Goal: Obtain resource: Obtain resource

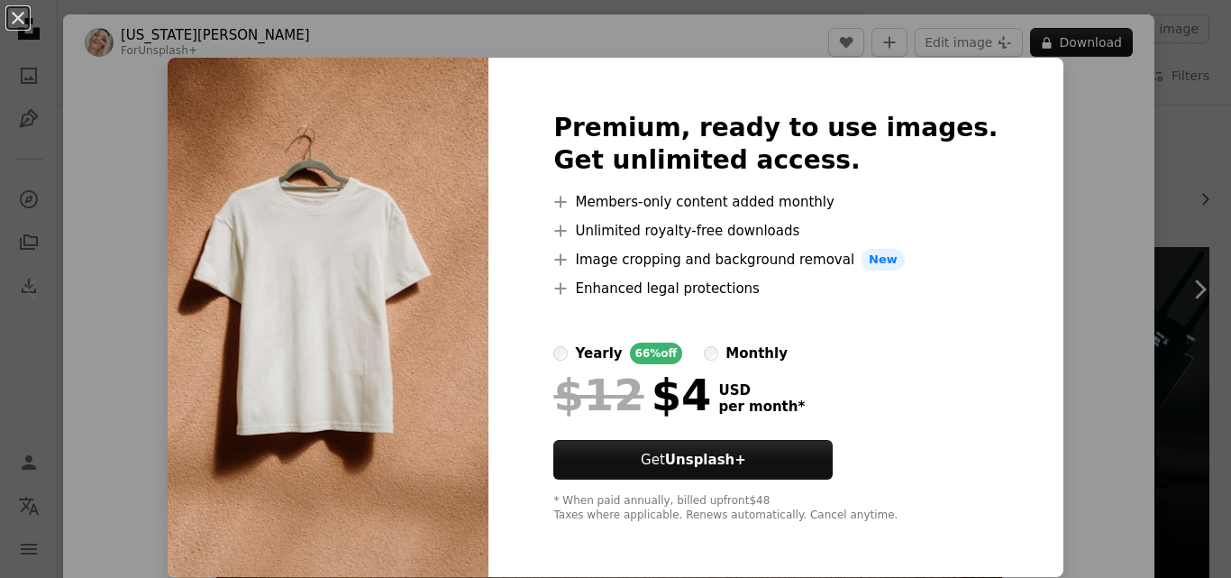
click at [419, 291] on img at bounding box center [328, 317] width 321 height 519
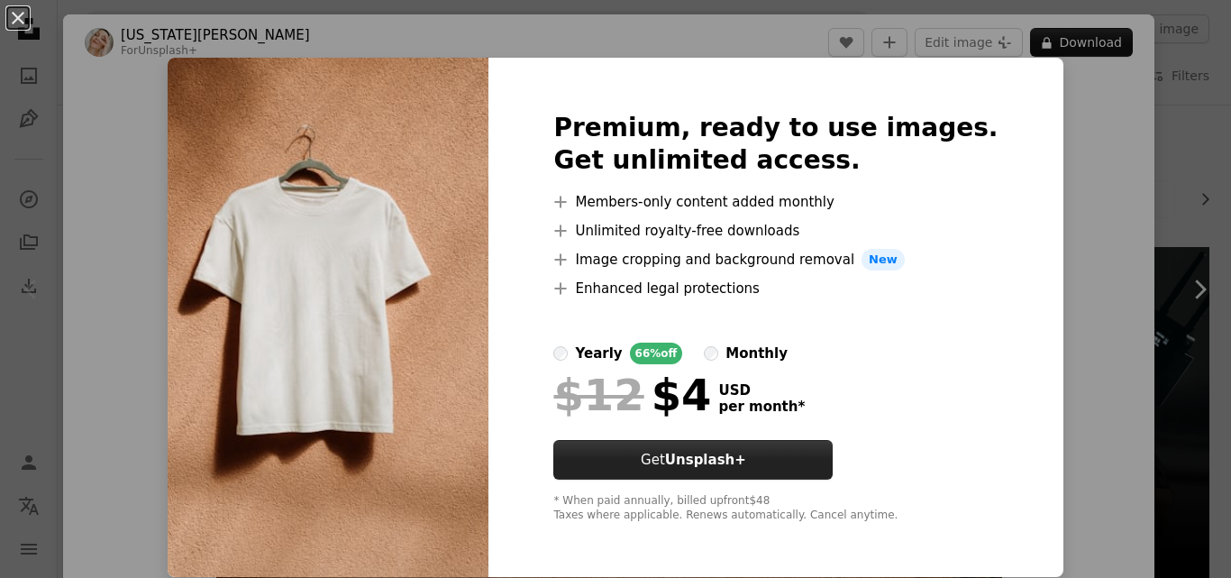
click at [746, 455] on strong "Unsplash+" at bounding box center [705, 460] width 81 height 16
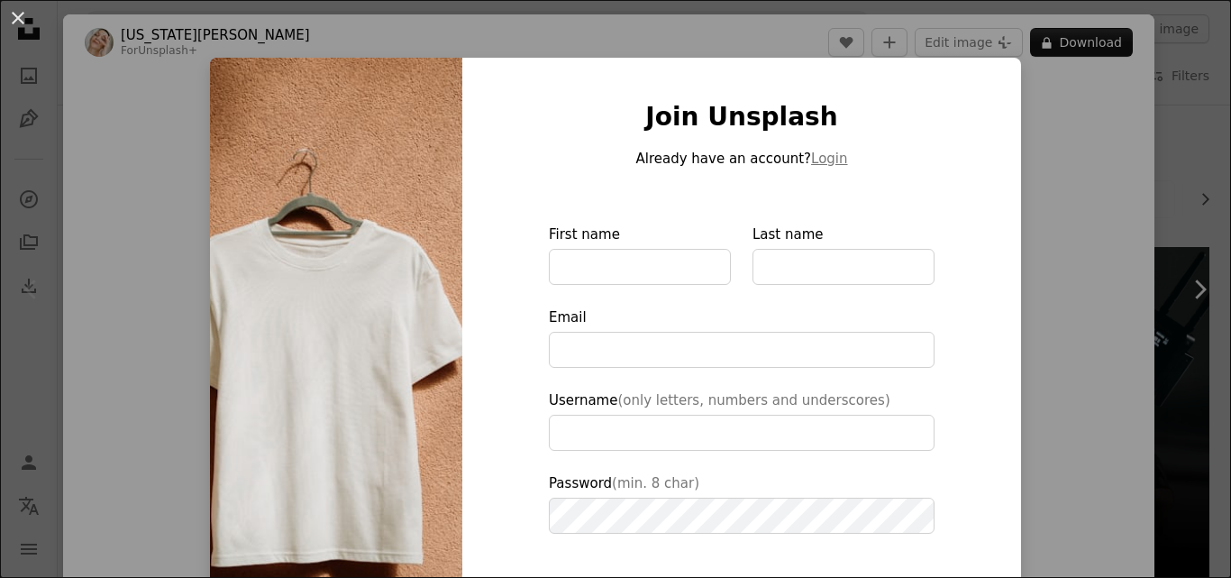
click at [464, 206] on div "Join Unsplash Already have an account? Login First name Last name Email Usernam…" at bounding box center [741, 408] width 559 height 700
click at [384, 207] on img at bounding box center [336, 408] width 252 height 700
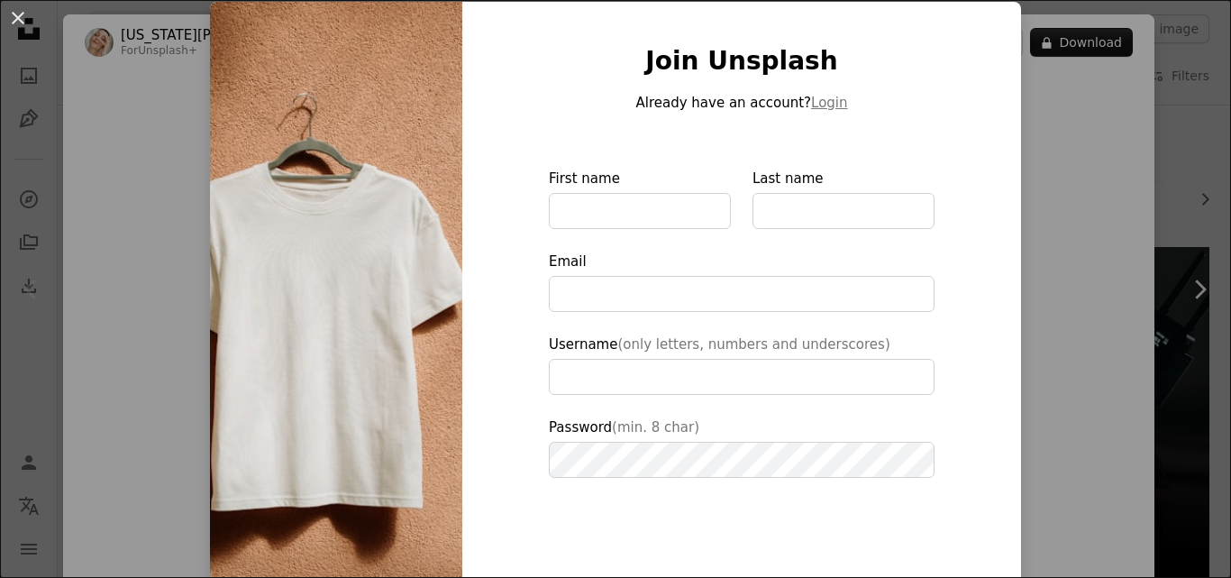
type input "**********"
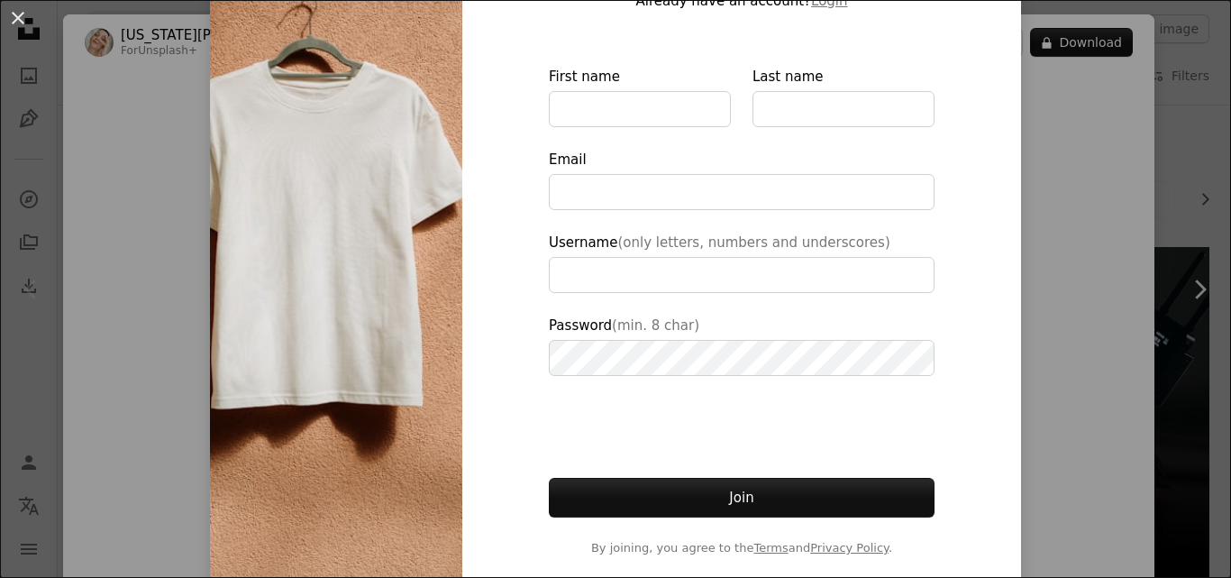
scroll to position [163, 0]
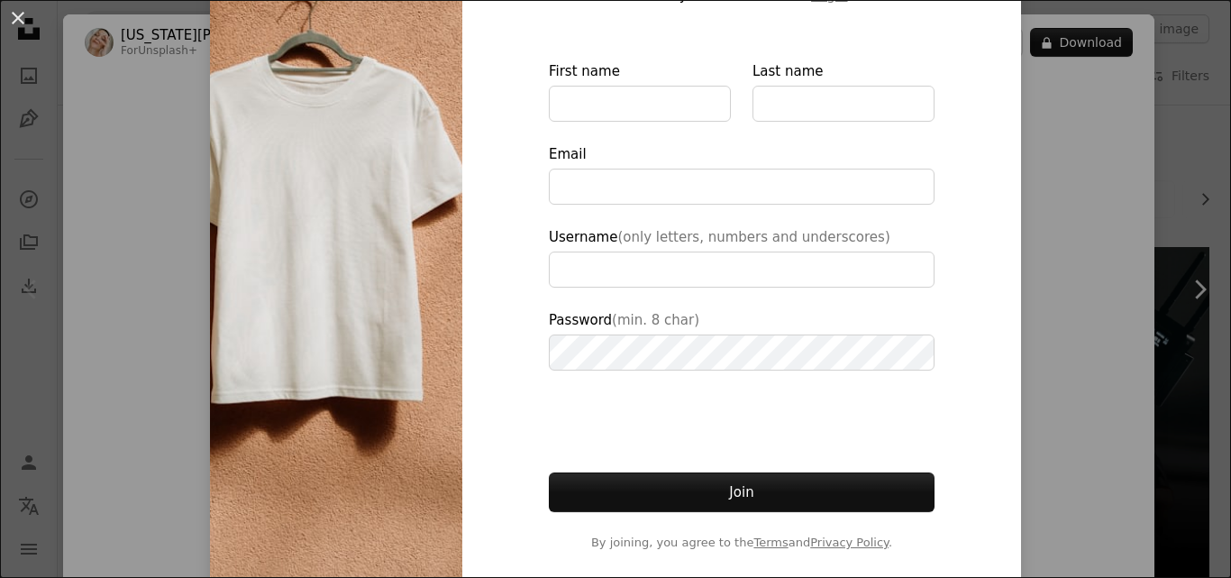
click at [363, 482] on img at bounding box center [336, 245] width 252 height 700
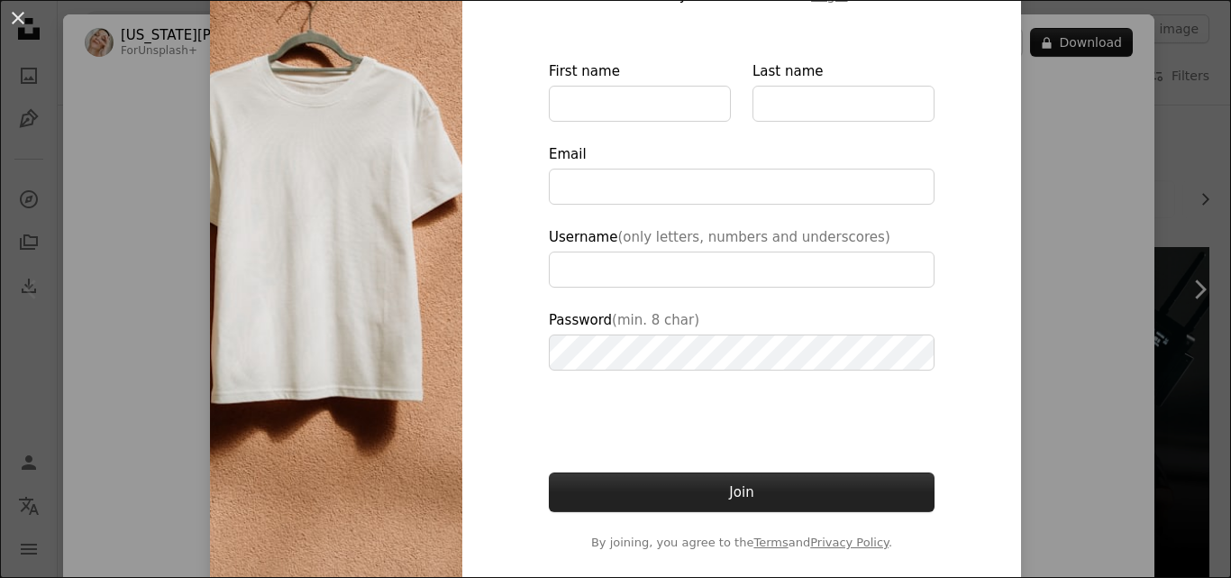
click at [709, 486] on button "Join" at bounding box center [742, 492] width 386 height 40
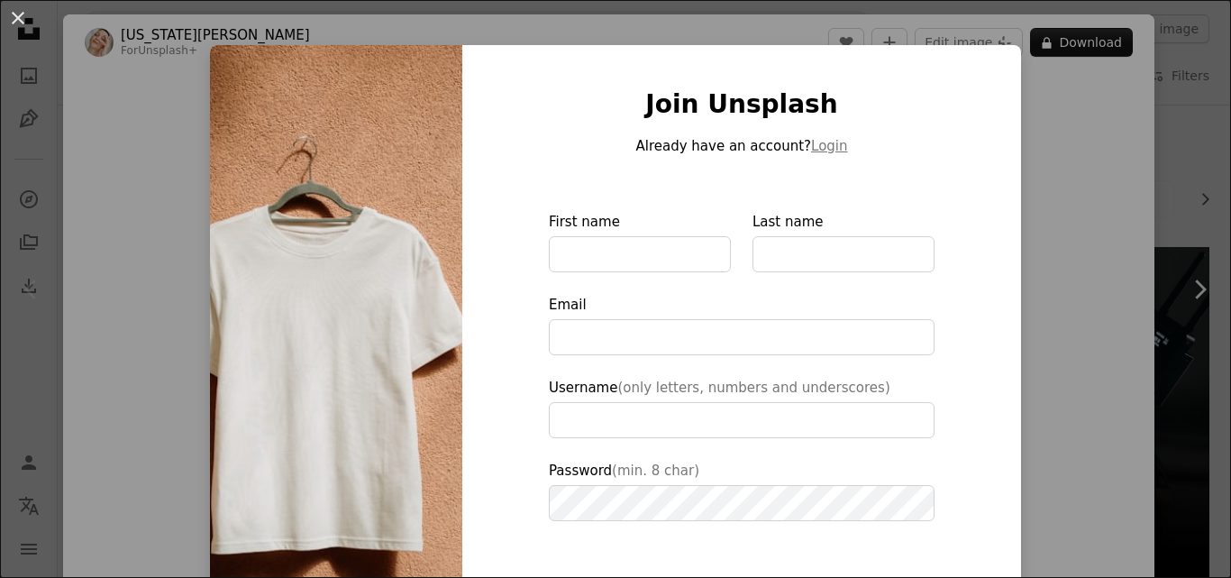
scroll to position [0, 0]
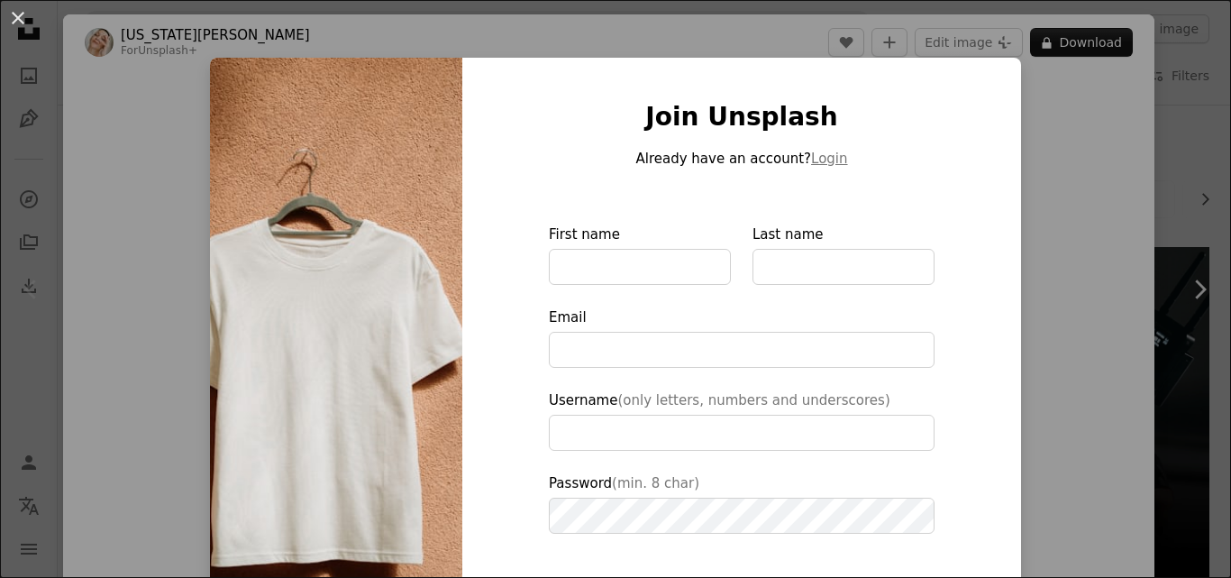
click at [184, 417] on div "An X shape Join Unsplash Already have an account? Login First name Last name Em…" at bounding box center [615, 289] width 1231 height 578
click at [184, 417] on div "Zoom in" at bounding box center [609, 340] width 1092 height 541
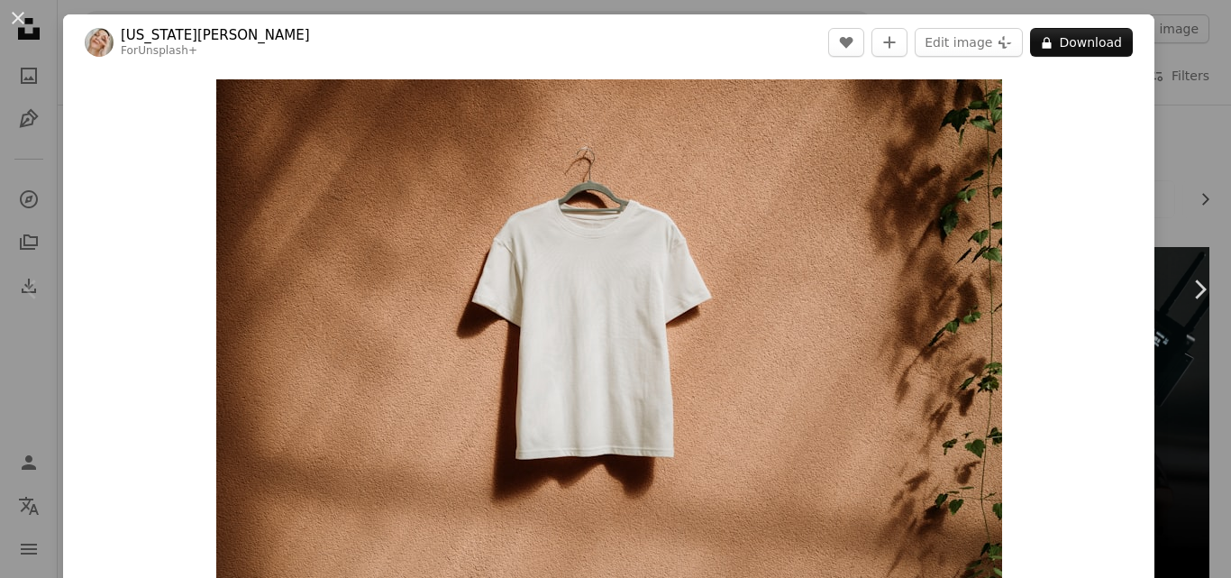
click at [184, 417] on div "Zoom in" at bounding box center [609, 340] width 1092 height 541
click at [745, 275] on img "Zoom in on this image" at bounding box center [609, 340] width 786 height 523
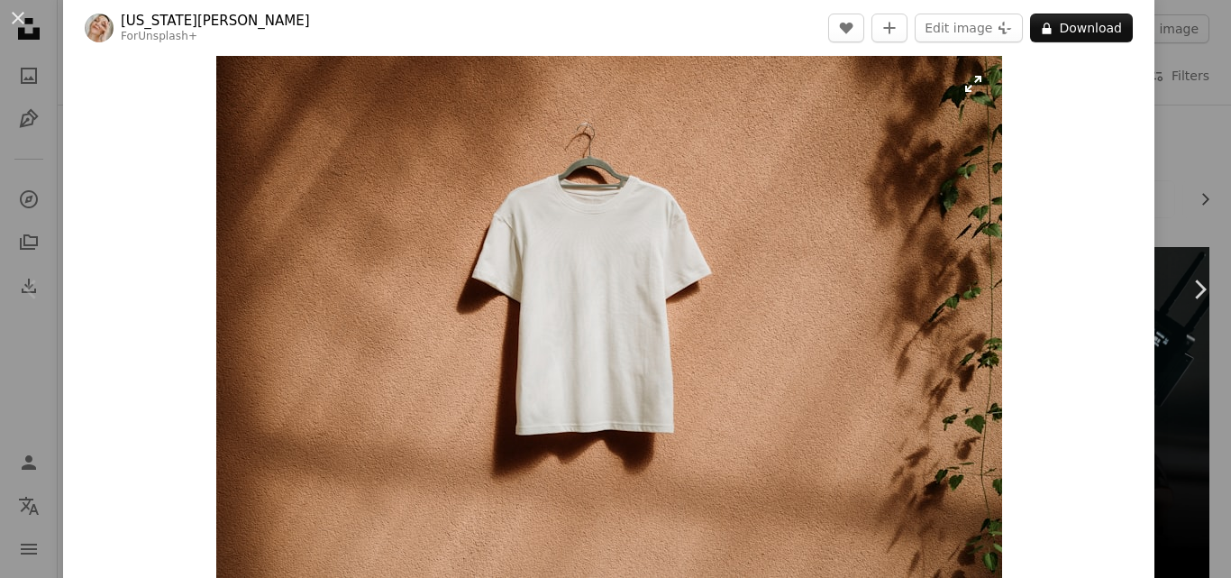
click at [745, 275] on img "Zoom in on this image" at bounding box center [609, 316] width 786 height 523
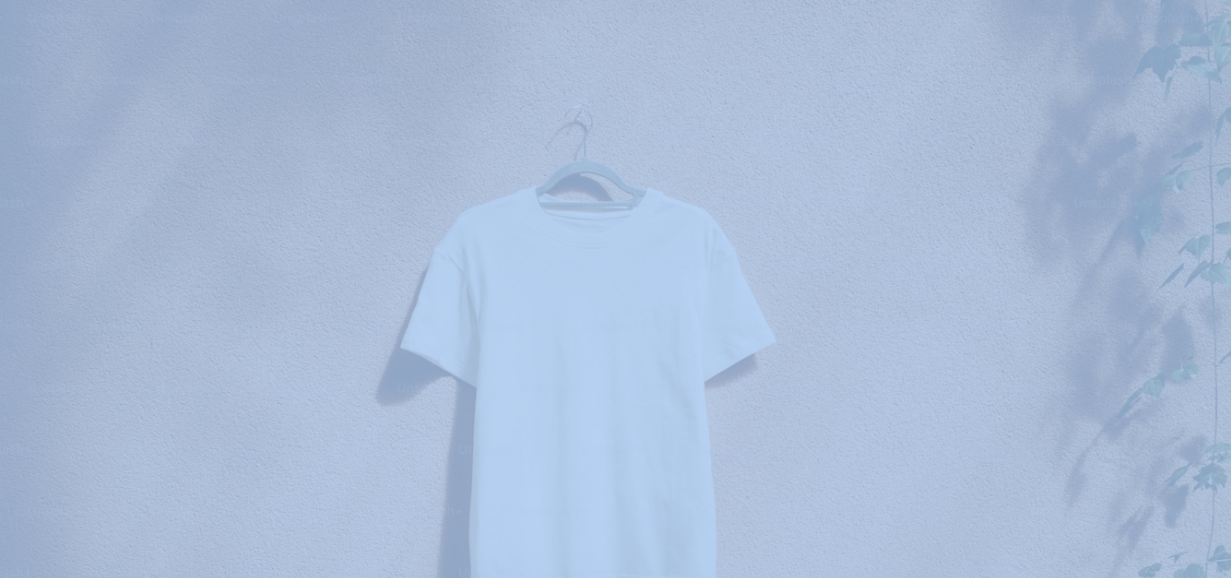
click at [745, 275] on img "Zoom out on this image" at bounding box center [615, 409] width 1233 height 820
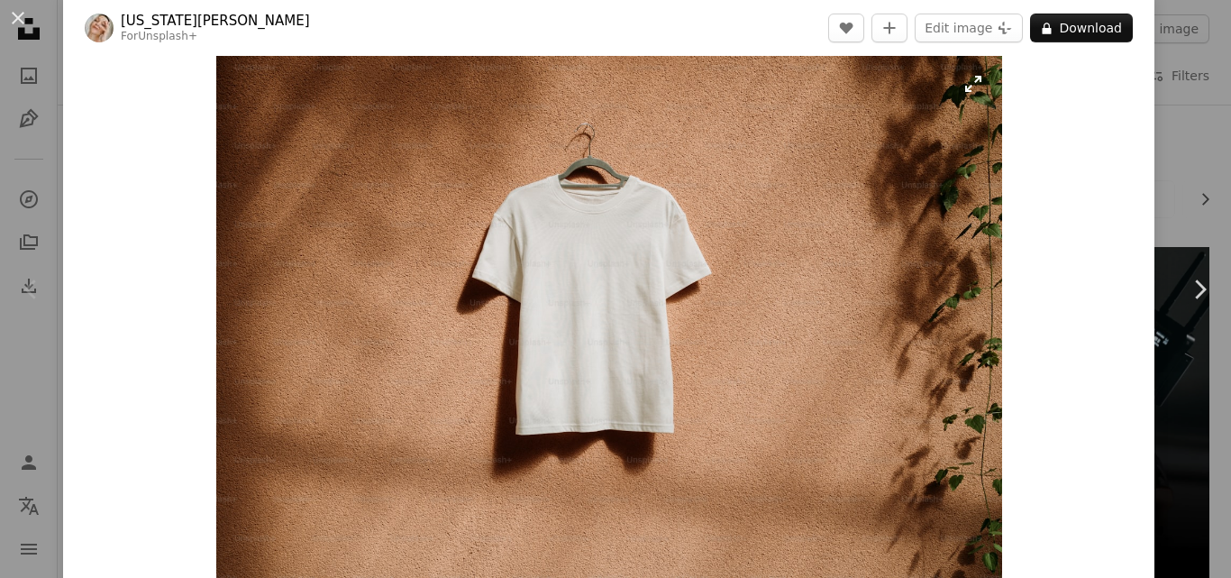
click at [745, 275] on img "Zoom in on this image" at bounding box center [609, 316] width 786 height 523
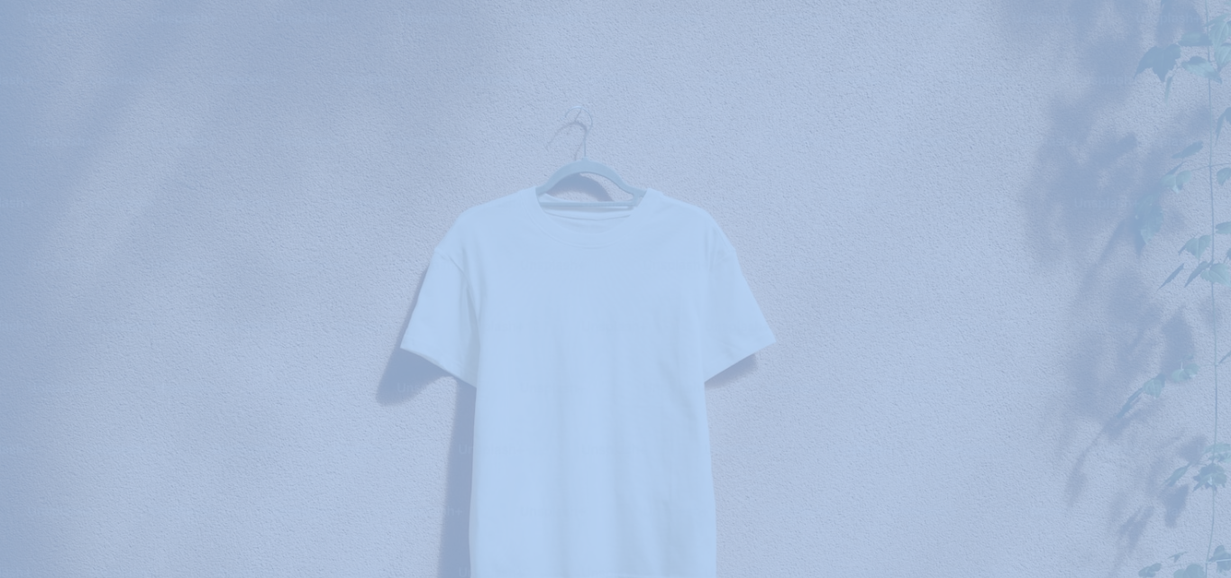
scroll to position [113, 0]
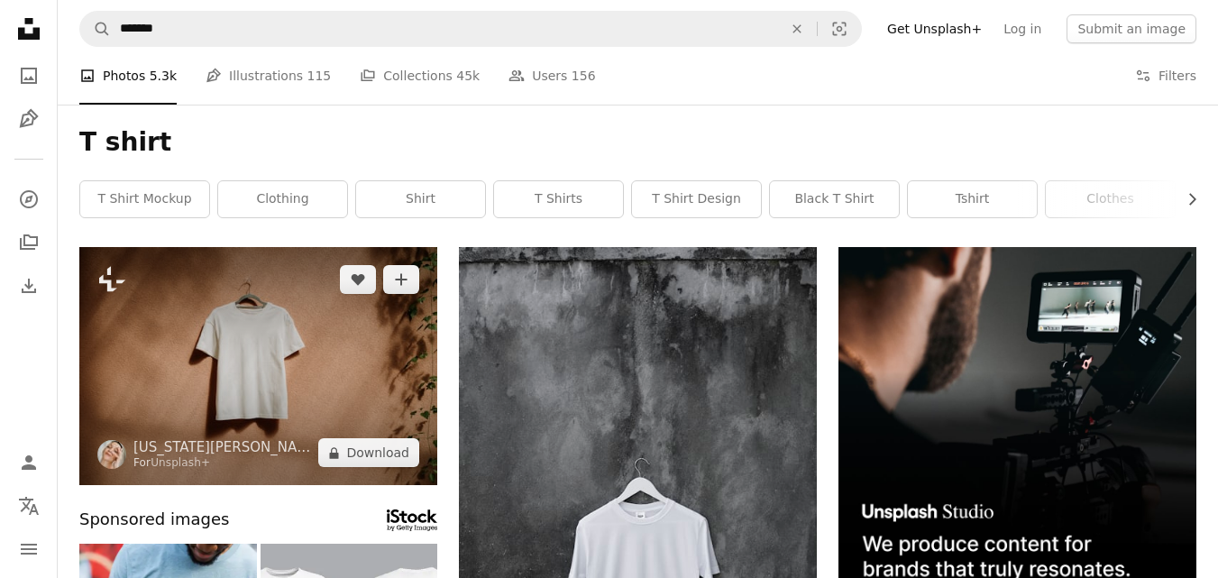
click at [304, 417] on img at bounding box center [258, 366] width 358 height 238
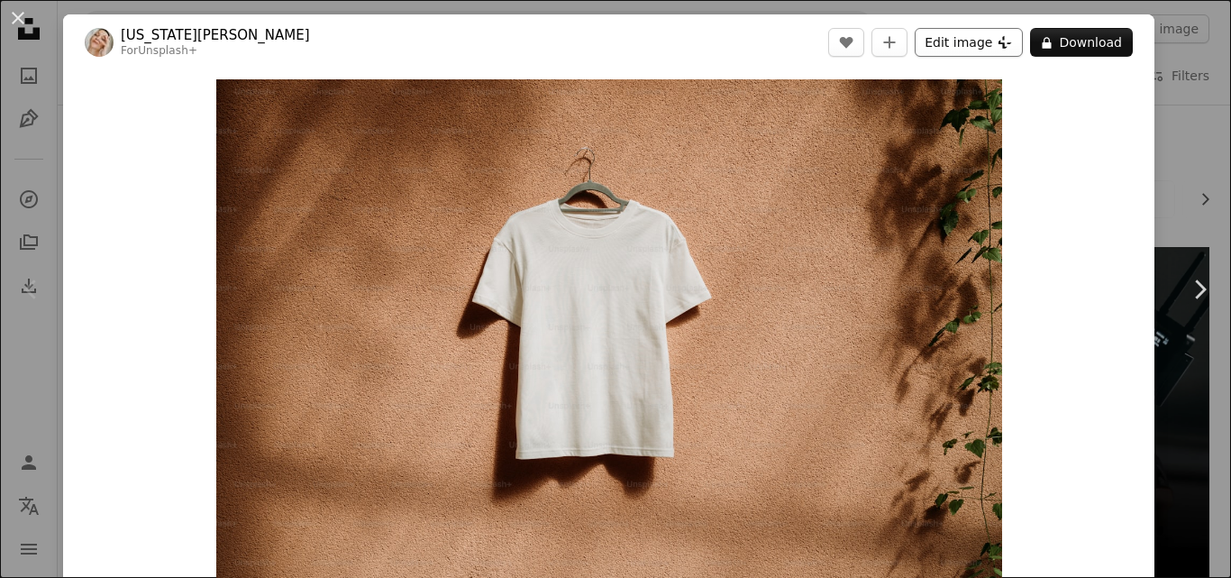
click at [979, 43] on button "Edit image Plus sign for Unsplash+" at bounding box center [969, 42] width 108 height 29
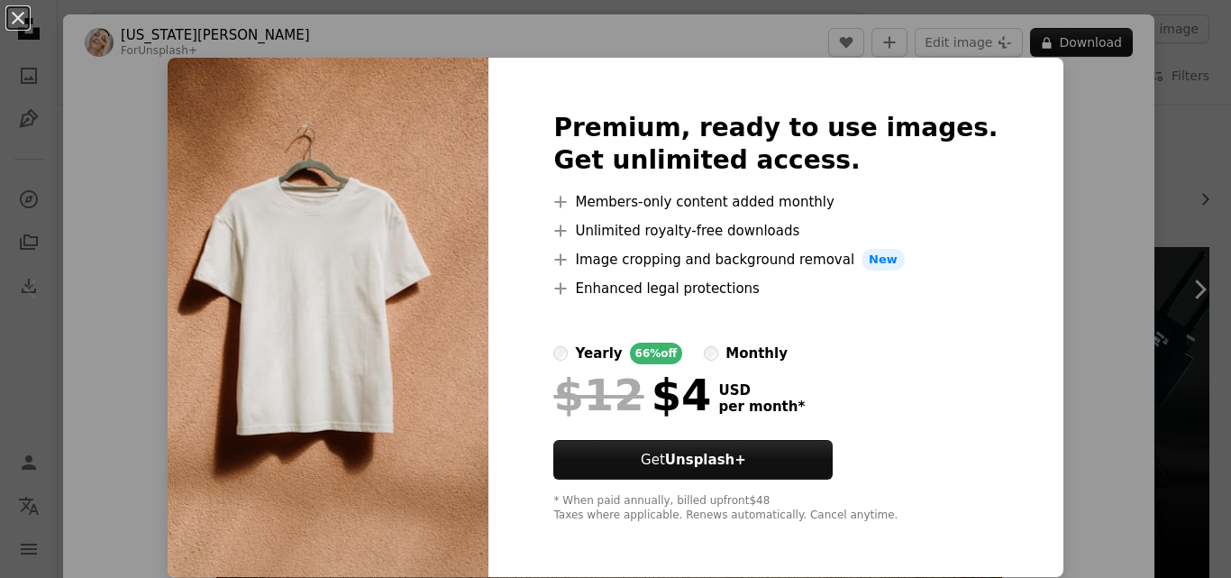
click at [319, 65] on img at bounding box center [328, 317] width 321 height 519
click at [330, 133] on img at bounding box center [328, 317] width 321 height 519
click at [356, 433] on img at bounding box center [328, 317] width 321 height 519
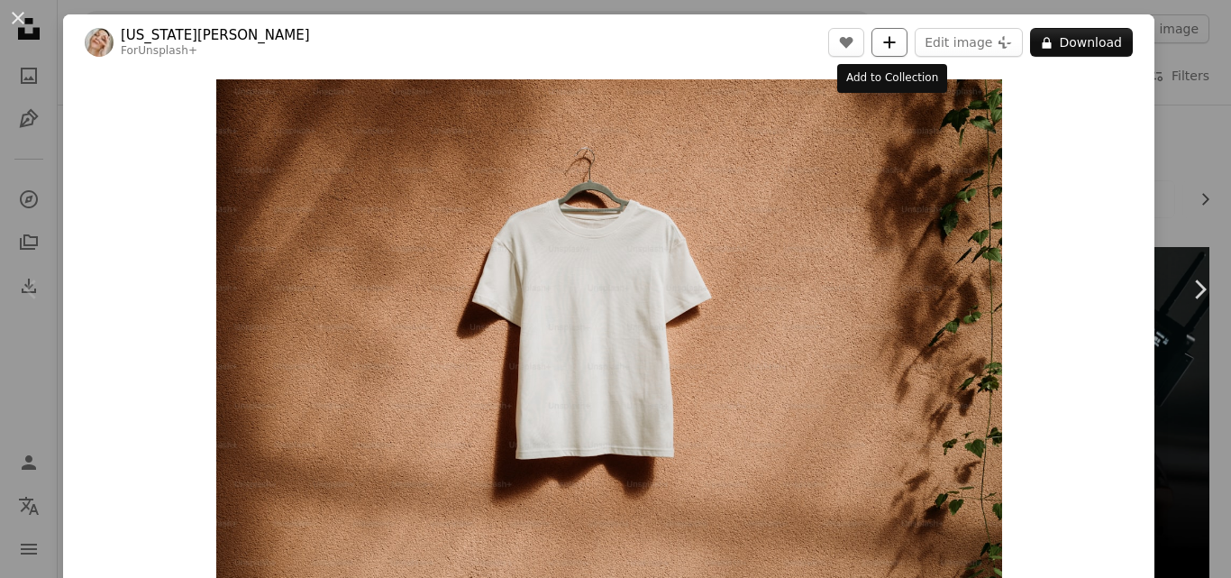
click at [894, 48] on icon "A plus sign" at bounding box center [890, 42] width 14 height 14
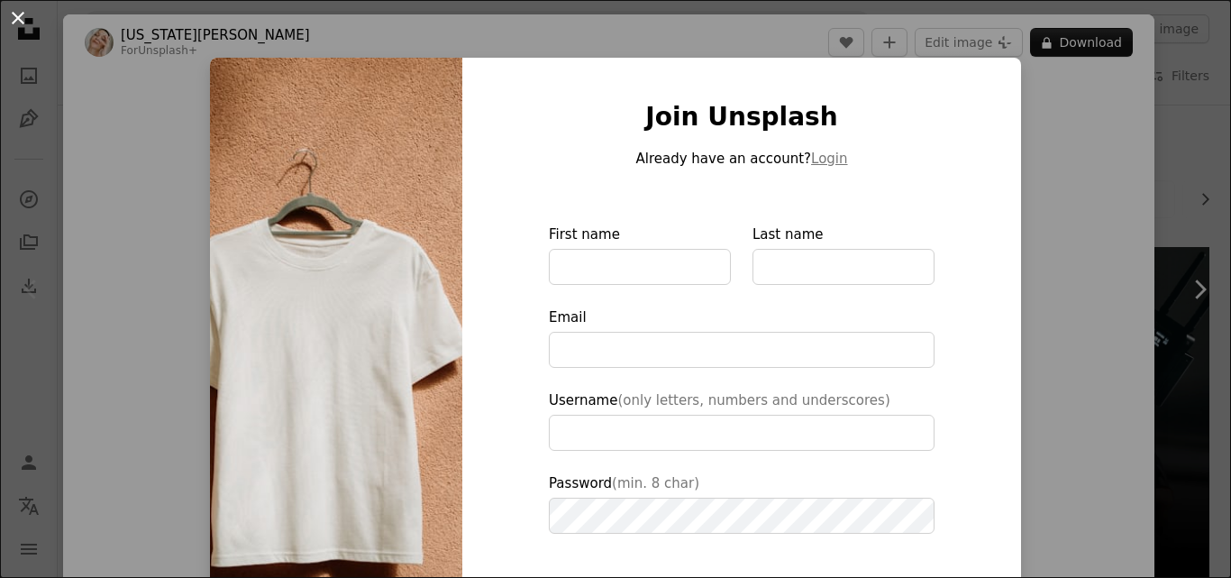
click at [16, 22] on button "An X shape" at bounding box center [18, 18] width 22 height 22
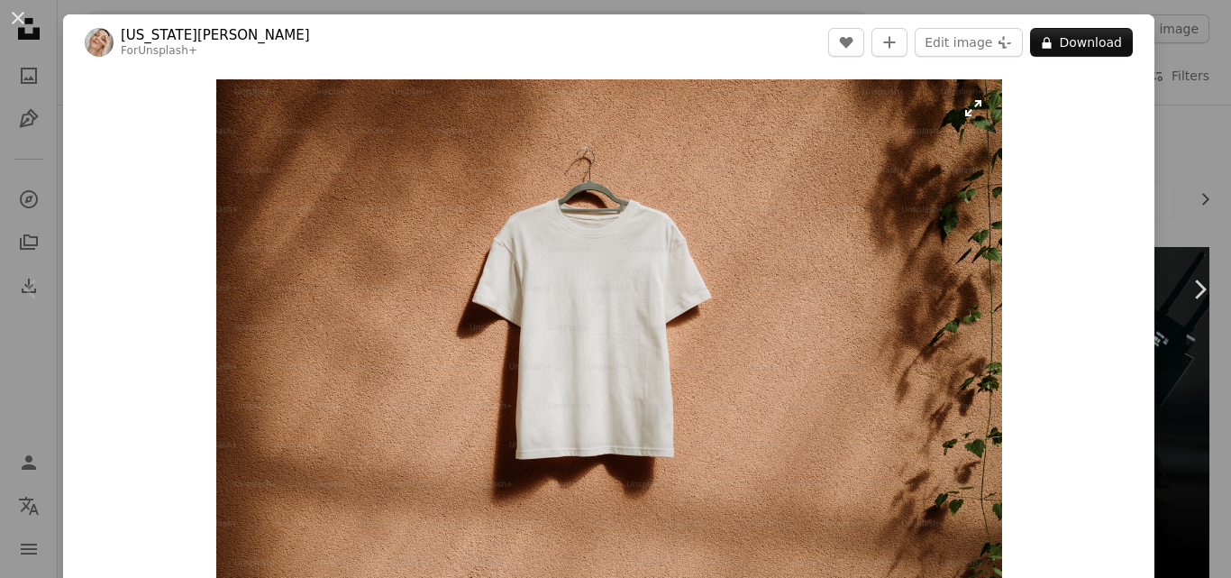
click at [761, 268] on img "Zoom in on this image" at bounding box center [609, 340] width 786 height 523
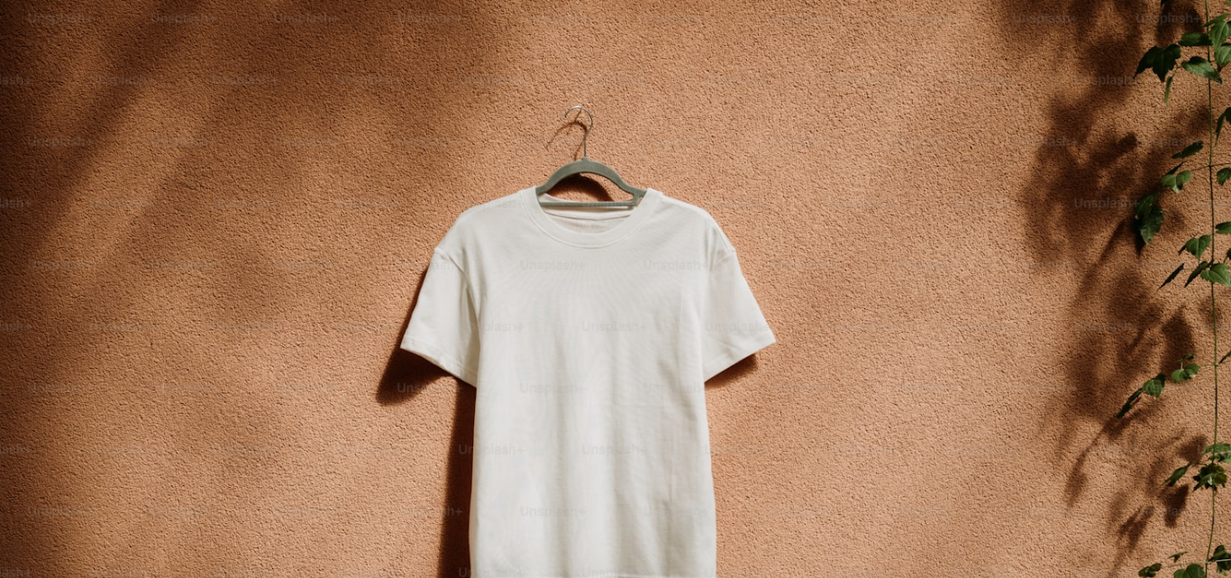
click at [761, 268] on img "Zoom out on this image" at bounding box center [615, 409] width 1233 height 820
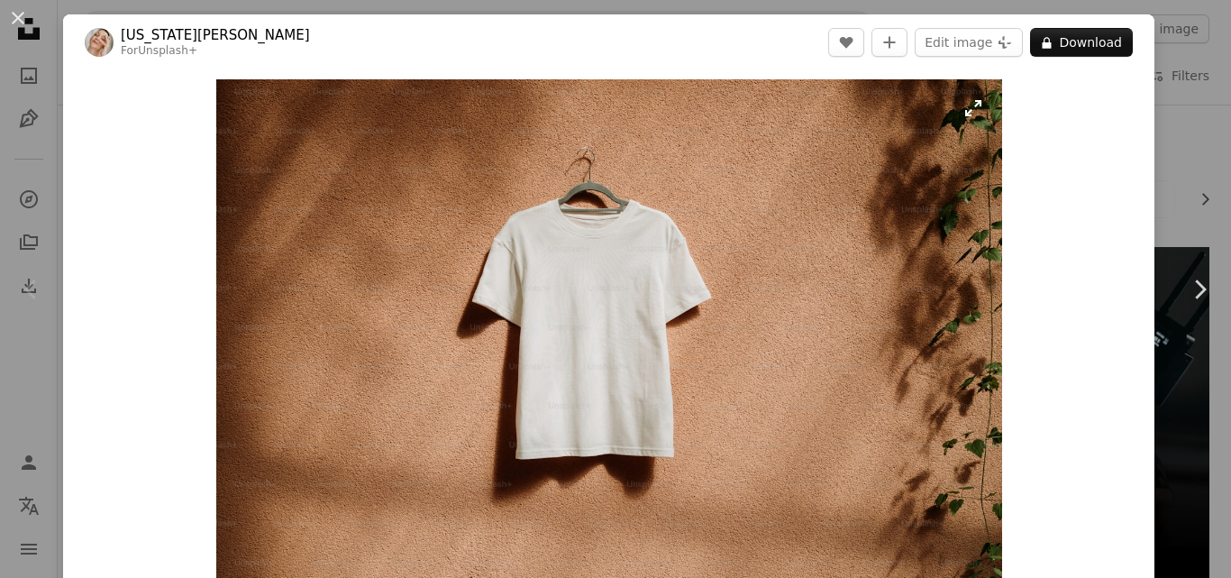
scroll to position [24, 0]
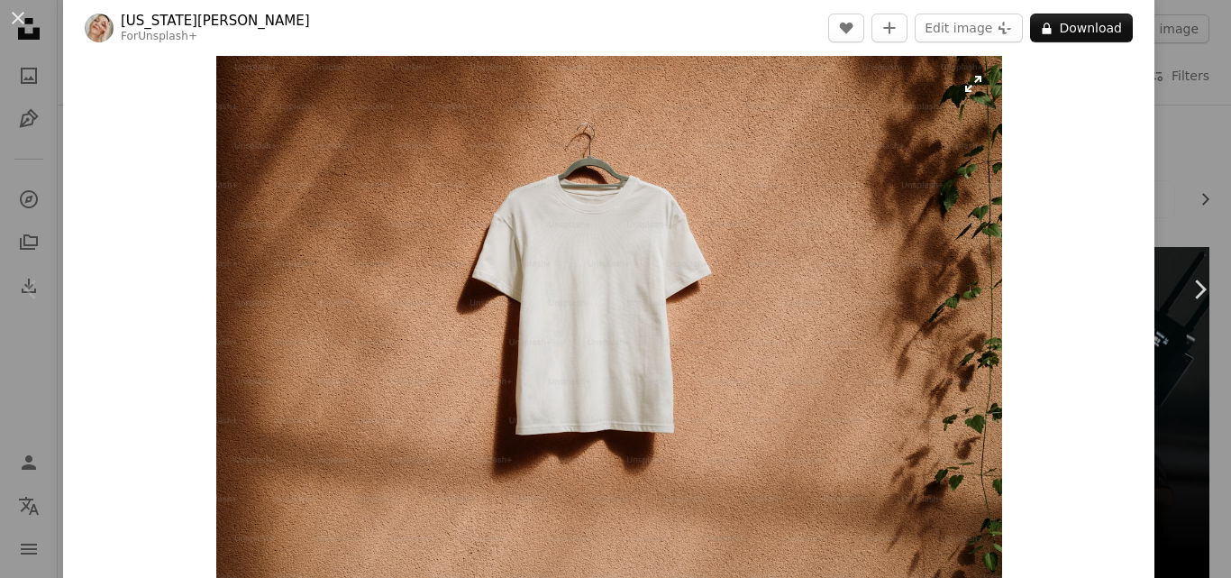
click at [965, 85] on img "Zoom in on this image" at bounding box center [609, 316] width 786 height 523
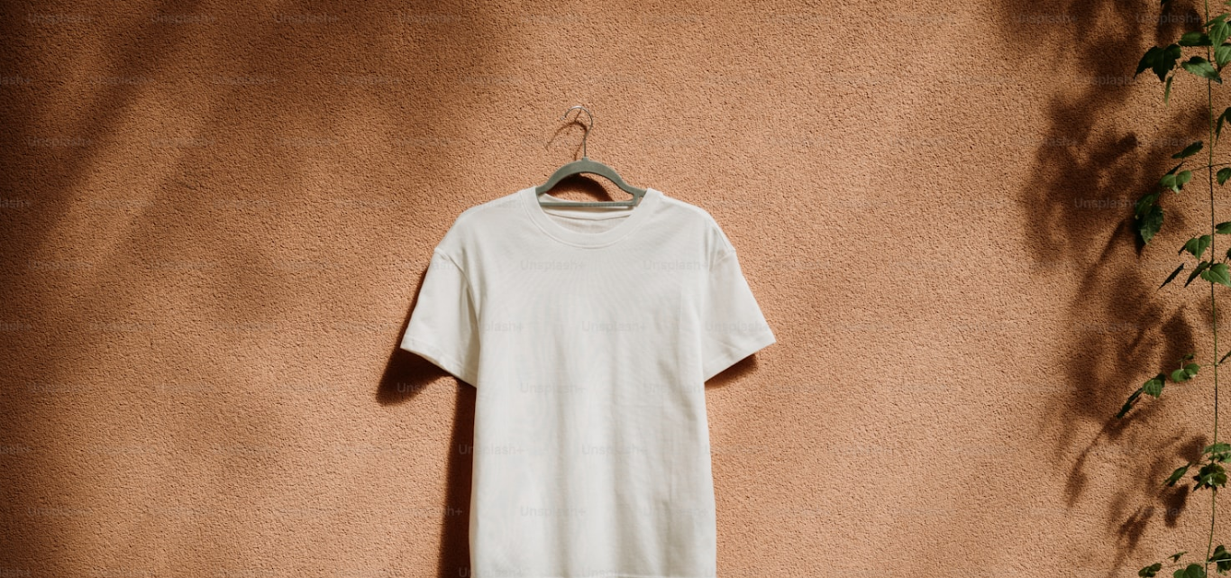
scroll to position [113, 0]
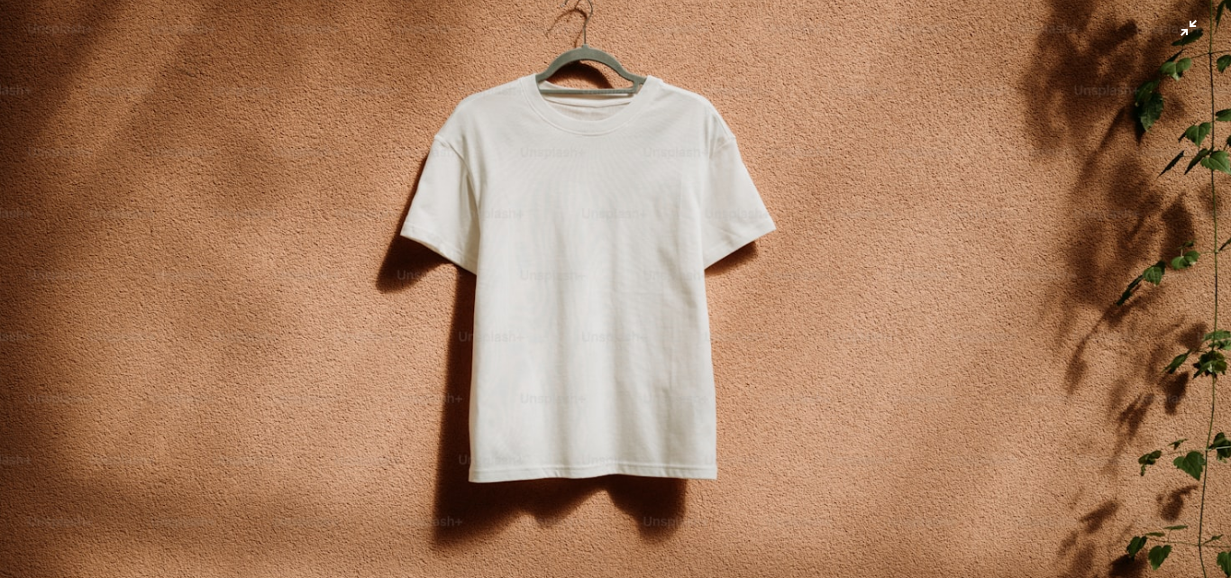
click at [962, 86] on img "Zoom out on this image" at bounding box center [615, 296] width 1233 height 820
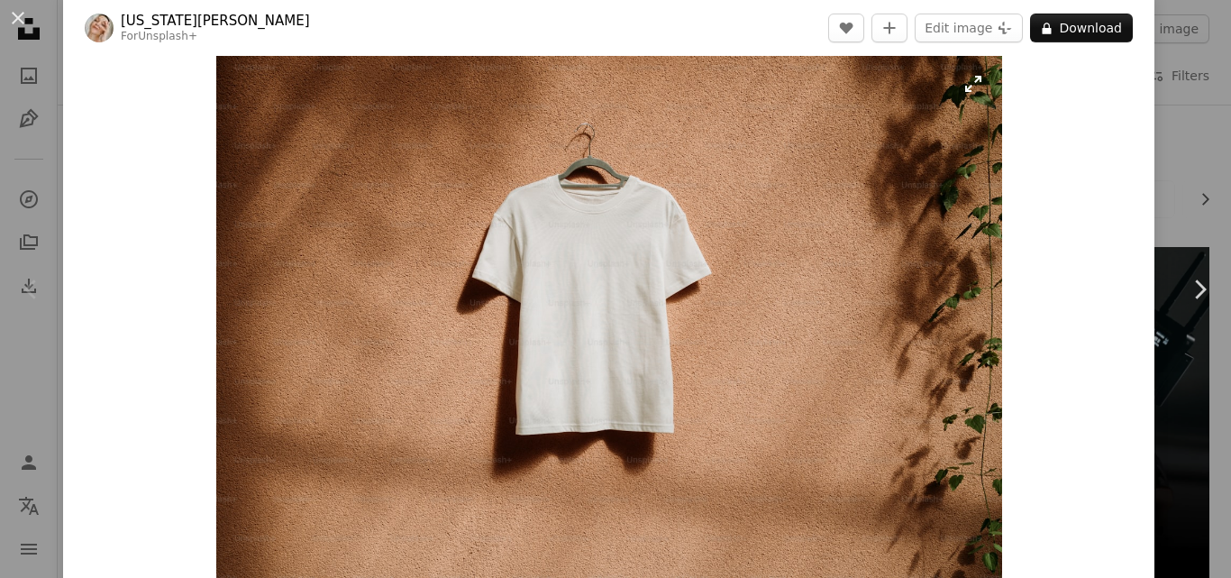
drag, startPoint x: 962, startPoint y: 86, endPoint x: 808, endPoint y: 197, distance: 189.9
click at [808, 197] on img "Zoom in on this image" at bounding box center [609, 316] width 786 height 523
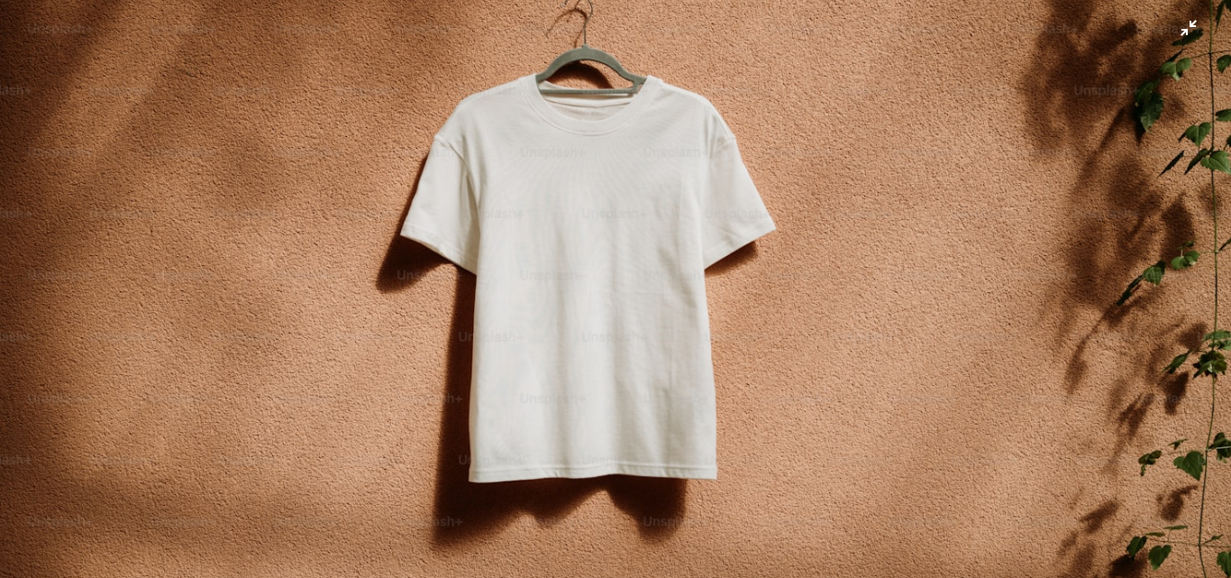
click at [1182, 35] on img "Zoom out on this image" at bounding box center [615, 296] width 1233 height 820
